Goal: Task Accomplishment & Management: Use online tool/utility

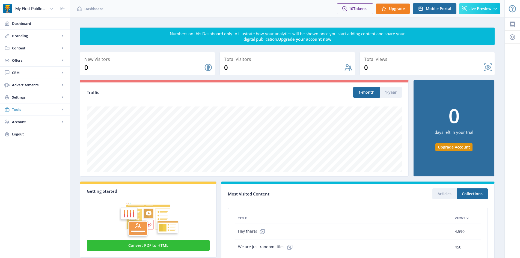
click at [34, 106] on link "Tools" at bounding box center [35, 110] width 70 height 12
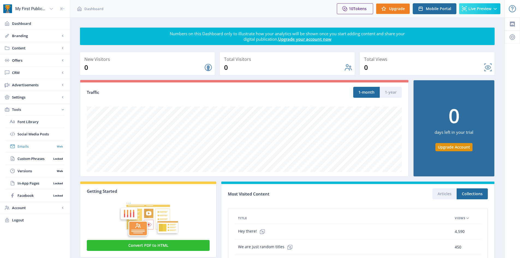
click at [28, 145] on span "Emails" at bounding box center [35, 146] width 37 height 5
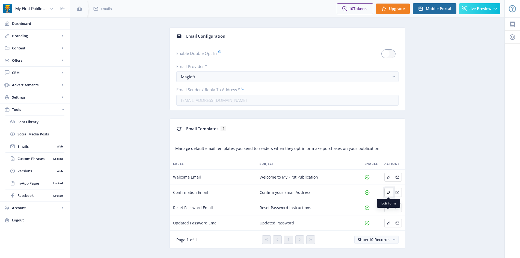
click at [389, 194] on icon "Edit page" at bounding box center [389, 192] width 4 height 4
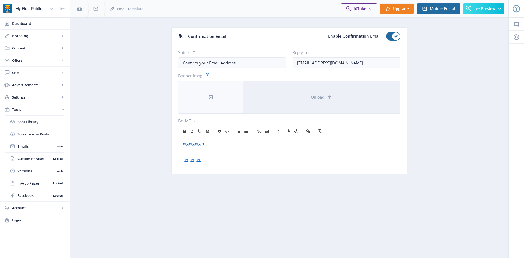
click at [217, 158] on p "gergerger" at bounding box center [290, 159] width 214 height 5
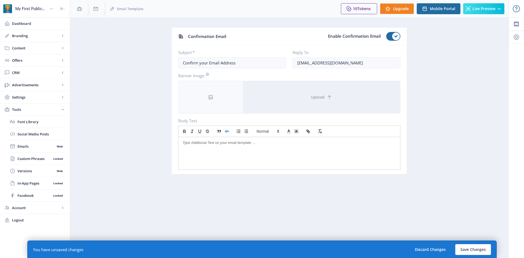
click at [227, 134] on button "button" at bounding box center [227, 131] width 8 height 7
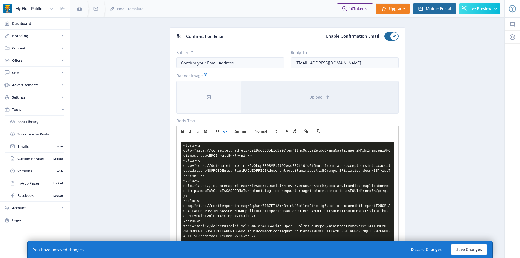
click at [224, 128] on button "button" at bounding box center [225, 131] width 8 height 7
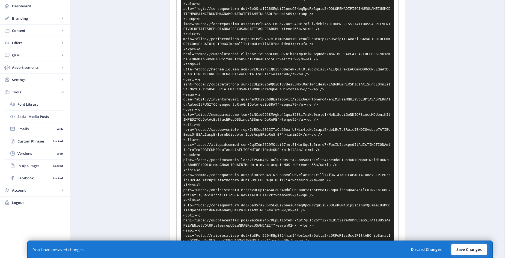
click at [467, 250] on button "Save Changes" at bounding box center [469, 249] width 36 height 11
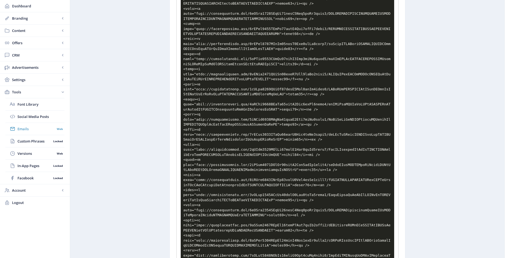
click at [25, 131] on span "Emails" at bounding box center [35, 128] width 37 height 5
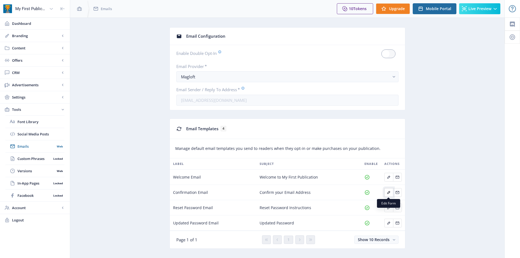
click at [389, 191] on icon "Edit page" at bounding box center [389, 192] width 3 height 3
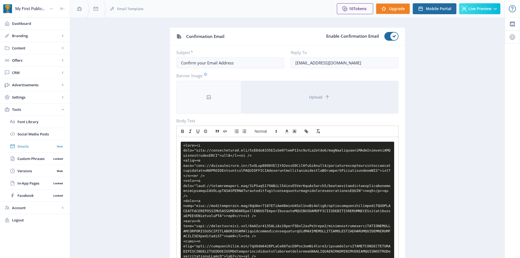
click at [34, 143] on link "Emails Web" at bounding box center [34, 146] width 59 height 12
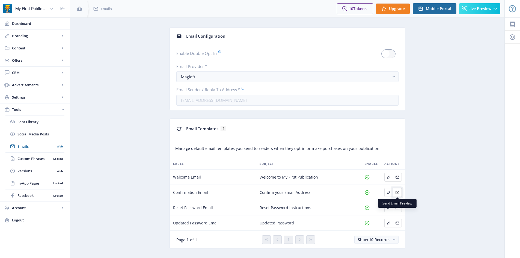
click at [397, 193] on icon "Edit page" at bounding box center [397, 192] width 4 height 4
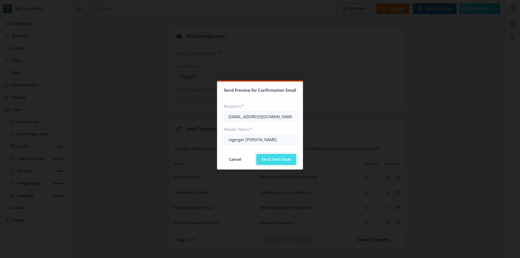
click at [279, 159] on button "Send Test Email" at bounding box center [276, 159] width 40 height 11
